Goal: Task Accomplishment & Management: Manage account settings

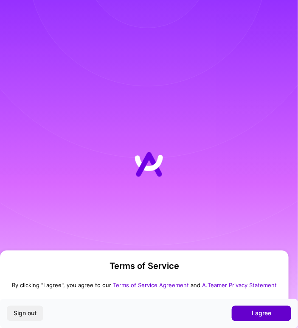
click at [257, 311] on span "I agree" at bounding box center [262, 313] width 20 height 8
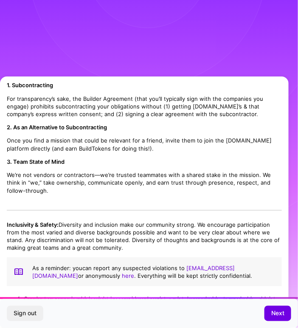
scroll to position [728, 0]
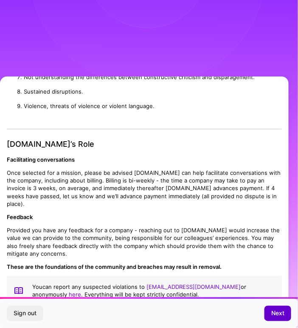
click at [275, 317] on span "Next" at bounding box center [277, 313] width 13 height 8
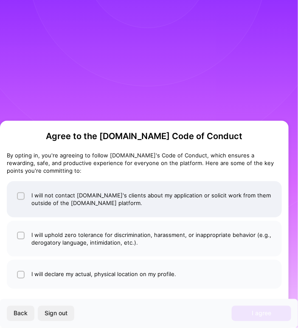
click at [105, 195] on li "I will not contact A.Team's clients about my application or solicit work from t…" at bounding box center [144, 199] width 275 height 36
checkbox input "true"
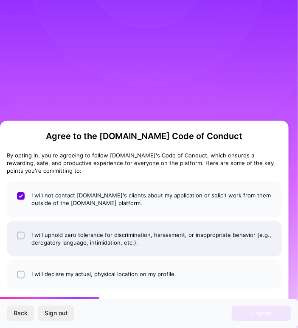
click at [99, 236] on li "I will uphold zero tolerance for discrimination, harassment, or inappropriate b…" at bounding box center [144, 238] width 275 height 36
checkbox input "true"
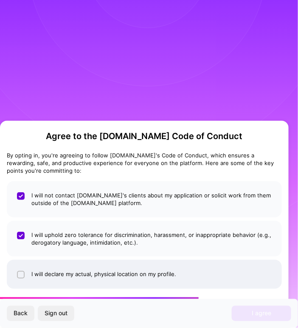
click at [95, 272] on li "I will declare my actual, physical location on my profile." at bounding box center [144, 274] width 275 height 29
checkbox input "true"
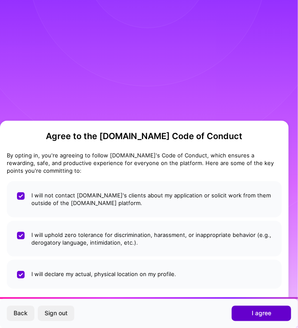
click at [250, 312] on button "I agree" at bounding box center [261, 312] width 59 height 15
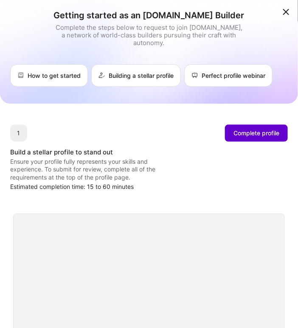
click at [269, 133] on span "Complete profile" at bounding box center [257, 133] width 46 height 8
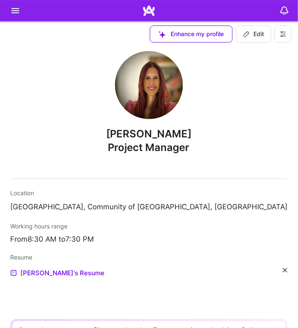
click at [16, 12] on icon at bounding box center [15, 11] width 10 height 10
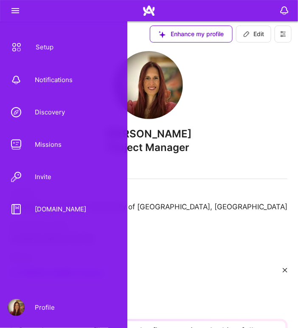
click at [40, 308] on div "Profile" at bounding box center [40, 307] width 30 height 8
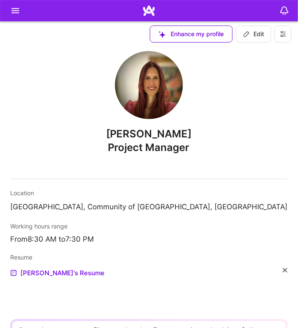
click at [208, 116] on div "Mireya Semelas Project Manager Location Madrid, Community of Madrid, Spain Work…" at bounding box center [149, 296] width 298 height 592
click at [13, 12] on icon at bounding box center [15, 11] width 10 height 10
click at [175, 175] on div "Mireya Semelas Project Manager Location Madrid, Community of Madrid, Spain Work…" at bounding box center [149, 296] width 298 height 592
click at [133, 267] on div "Resume Mireya's Resume" at bounding box center [148, 265] width 277 height 25
click at [283, 269] on icon at bounding box center [285, 270] width 5 height 5
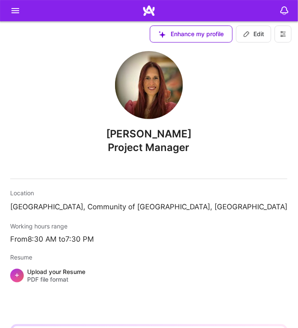
click at [15, 6] on icon at bounding box center [15, 11] width 10 height 10
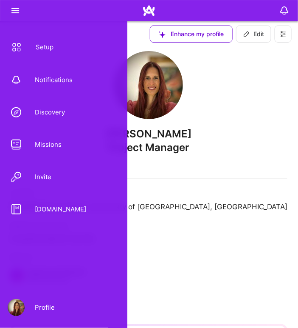
click at [44, 43] on div "Setup" at bounding box center [39, 47] width 28 height 8
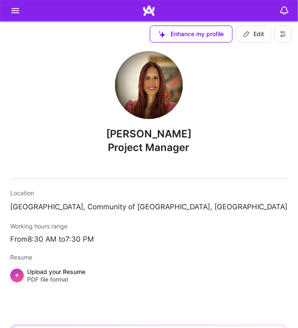
click at [285, 39] on button at bounding box center [283, 33] width 17 height 17
click at [268, 46] on button "Settings" at bounding box center [260, 51] width 64 height 19
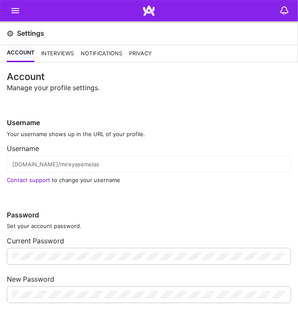
click at [51, 57] on div "Interviews" at bounding box center [57, 53] width 33 height 17
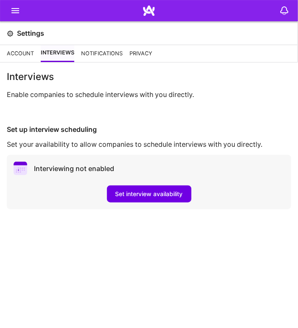
click at [89, 48] on div "Notifications" at bounding box center [102, 53] width 42 height 17
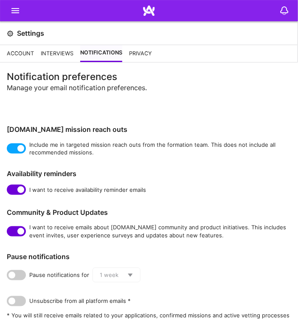
click at [141, 49] on div "Privacy" at bounding box center [140, 53] width 23 height 17
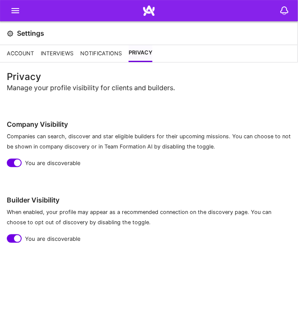
click at [95, 61] on div "Notifications" at bounding box center [101, 53] width 42 height 17
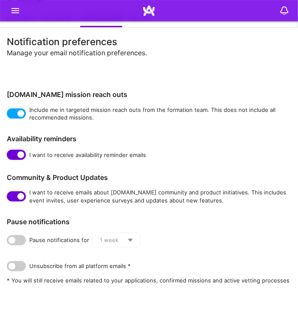
scroll to position [34, 0]
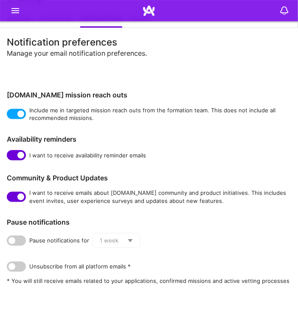
click at [19, 240] on span at bounding box center [16, 240] width 19 height 10
click at [8, 241] on input "checkbox" at bounding box center [8, 241] width 0 height 0
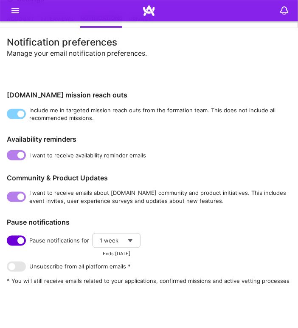
click at [19, 265] on span at bounding box center [16, 266] width 19 height 10
click at [22, 263] on span at bounding box center [16, 266] width 19 height 10
click at [14, 240] on span at bounding box center [16, 240] width 19 height 10
click at [8, 241] on input "checkbox" at bounding box center [8, 241] width 0 height 0
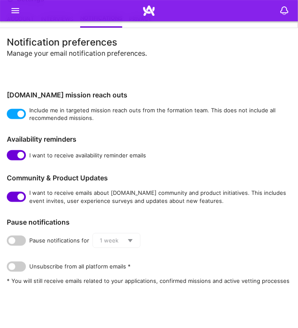
click at [23, 267] on span at bounding box center [16, 266] width 19 height 10
click at [8, 267] on input "checkbox" at bounding box center [8, 267] width 0 height 0
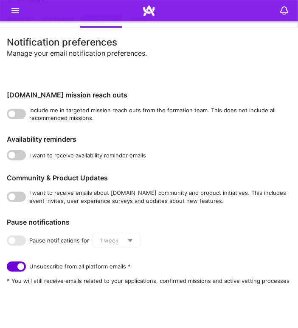
scroll to position [0, 0]
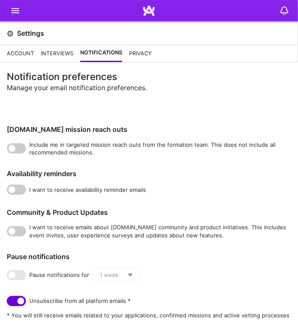
click at [139, 54] on div "Privacy" at bounding box center [140, 53] width 23 height 17
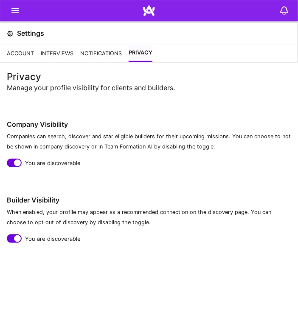
click at [24, 52] on div "Account" at bounding box center [20, 53] width 27 height 17
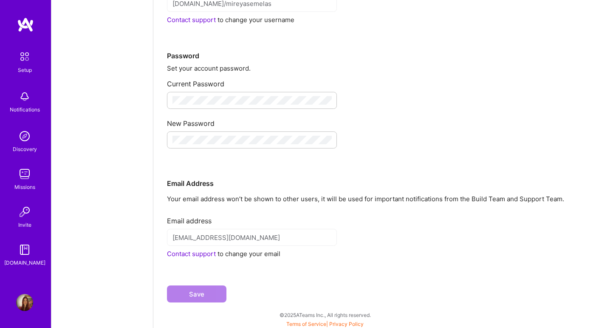
scroll to position [109, 0]
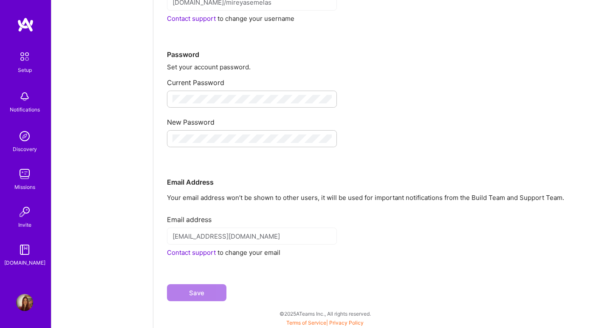
click at [24, 63] on img at bounding box center [25, 57] width 18 height 18
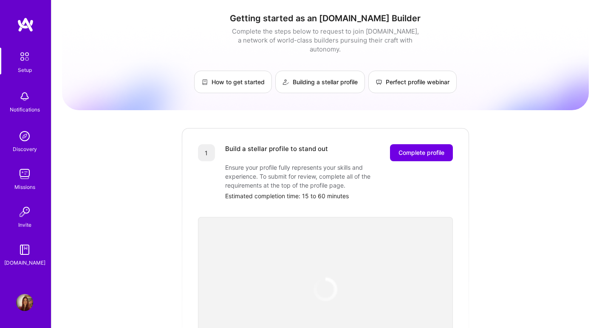
scroll to position [317, 0]
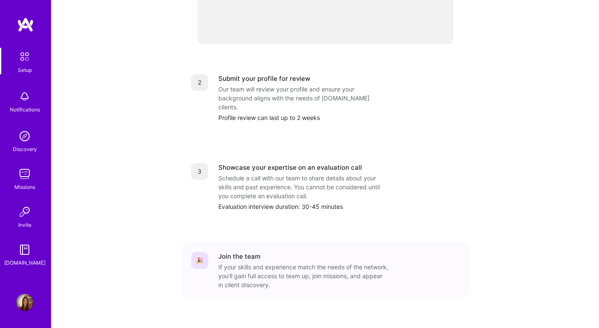
click at [33, 220] on link "Invite" at bounding box center [24, 216] width 53 height 26
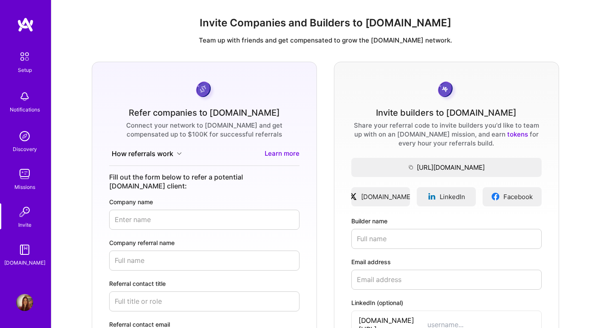
scroll to position [177, 0]
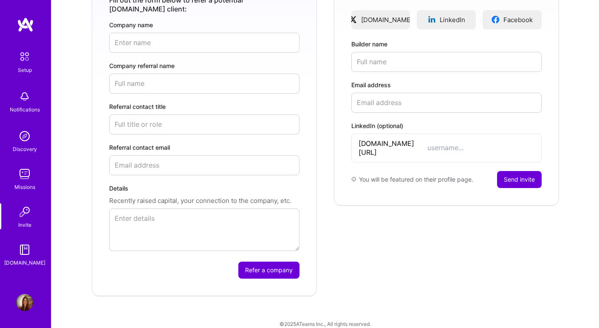
click at [23, 247] on img at bounding box center [24, 249] width 17 height 17
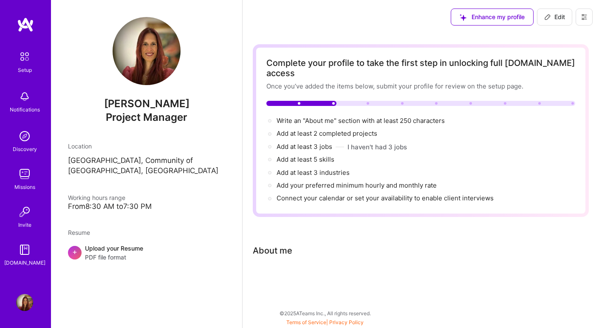
click at [551, 23] on button "Edit" at bounding box center [554, 16] width 35 height 17
select select "US"
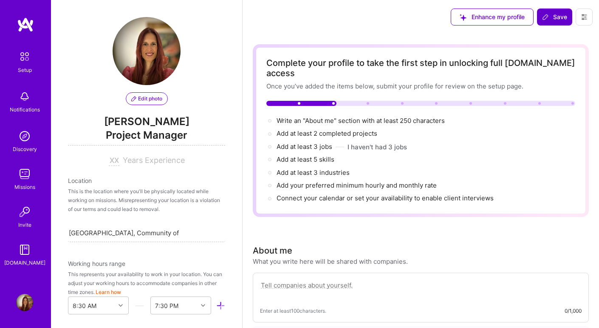
scroll to position [331, 0]
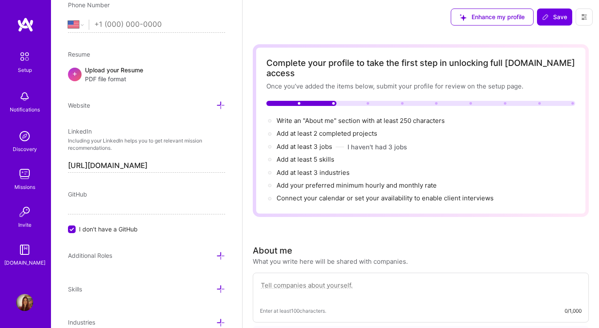
click at [585, 20] on icon at bounding box center [584, 17] width 7 height 7
click at [572, 39] on button "Settings" at bounding box center [561, 36] width 64 height 22
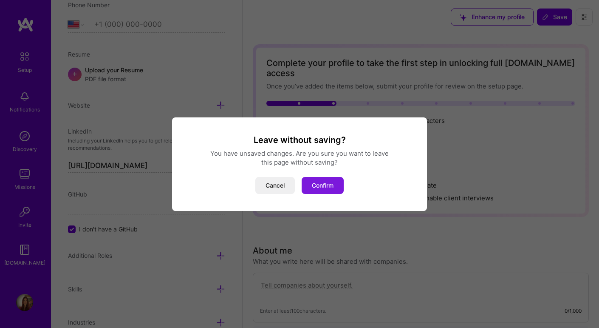
click at [315, 191] on button "Confirm" at bounding box center [323, 185] width 42 height 17
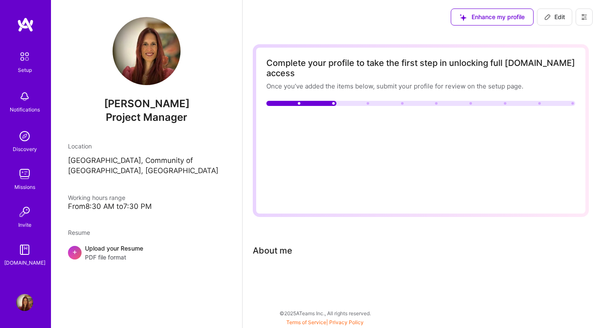
click at [561, 18] on span "Edit" at bounding box center [554, 17] width 21 height 8
select select "US"
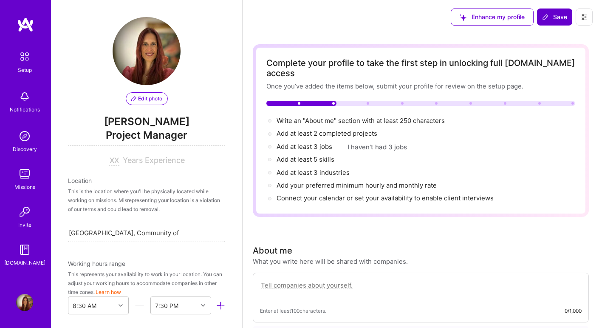
scroll to position [331, 0]
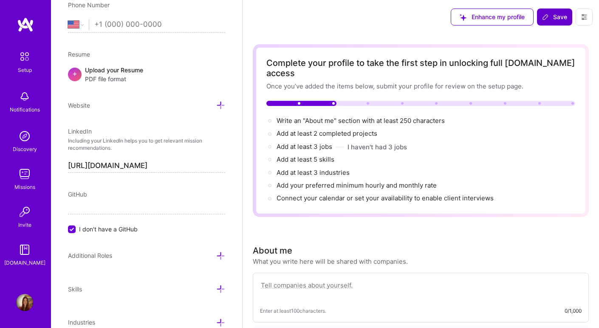
click at [561, 19] on span "Save" at bounding box center [554, 17] width 25 height 8
click at [582, 18] on icon at bounding box center [584, 16] width 5 height 5
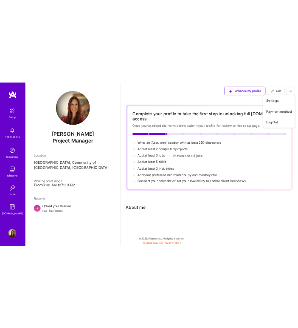
scroll to position [0, 0]
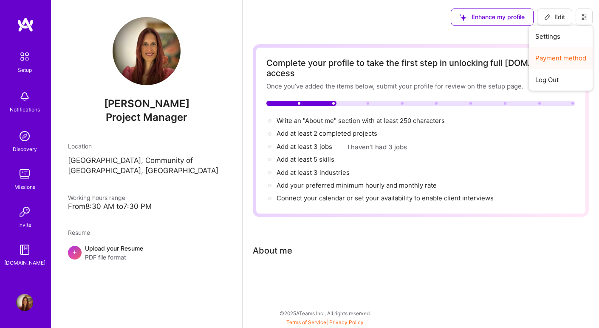
click at [571, 59] on button "Payment method" at bounding box center [561, 58] width 64 height 22
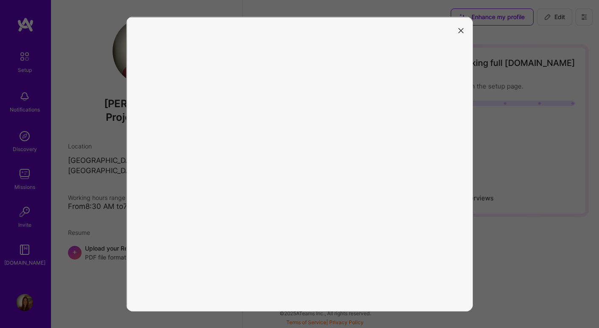
click at [462, 30] on icon "modal" at bounding box center [460, 30] width 5 height 5
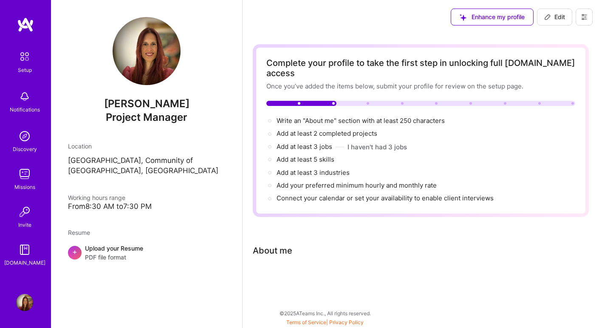
click at [28, 19] on img at bounding box center [25, 24] width 17 height 15
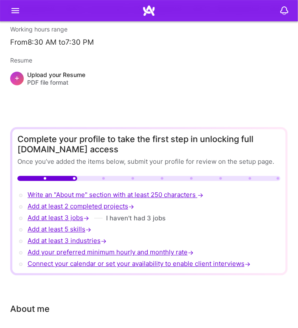
scroll to position [271, 0]
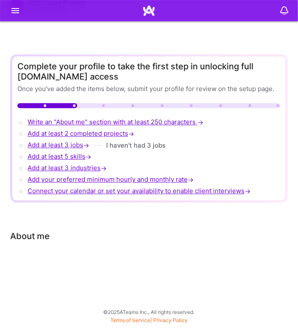
click at [22, 8] on div at bounding box center [149, 10] width 298 height 21
click at [17, 10] on icon at bounding box center [15, 11] width 10 height 10
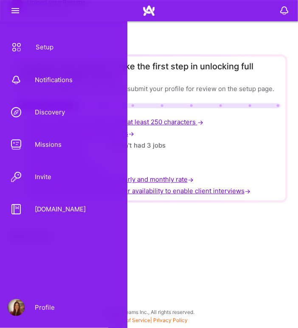
click at [40, 308] on div "Profile" at bounding box center [40, 307] width 30 height 8
